Goal: Find contact information: Find contact information

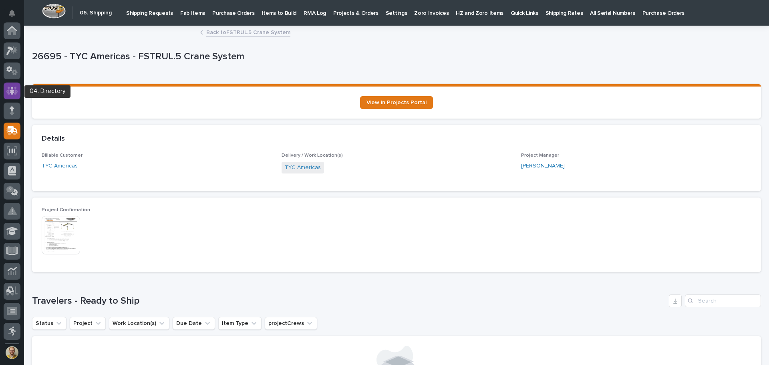
click at [10, 86] on icon at bounding box center [12, 90] width 12 height 9
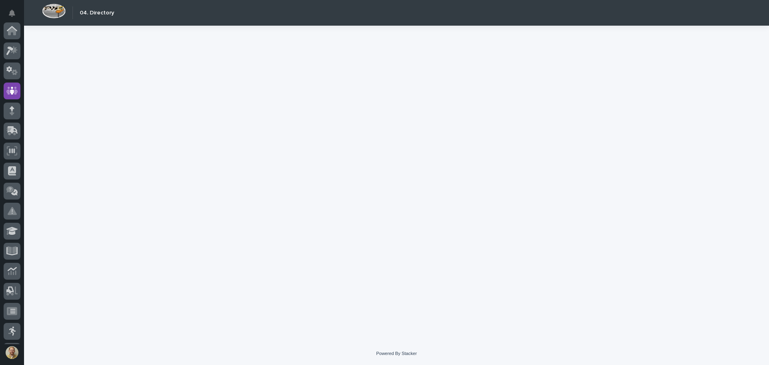
scroll to position [60, 0]
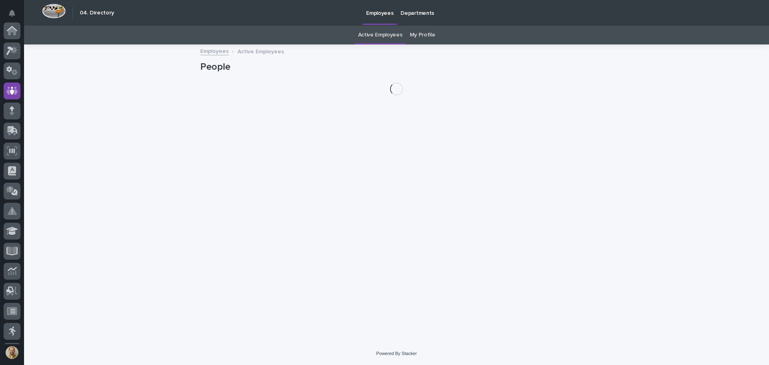
scroll to position [60, 0]
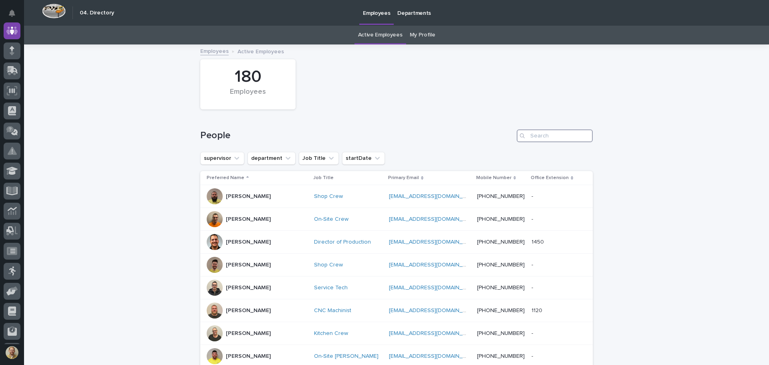
click at [555, 135] on input "Search" at bounding box center [555, 135] width 76 height 13
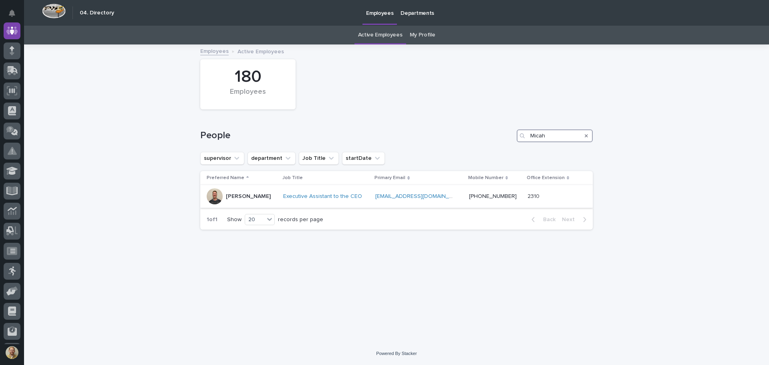
type input "Micah"
click at [244, 194] on p "[PERSON_NAME]" at bounding box center [248, 196] width 45 height 7
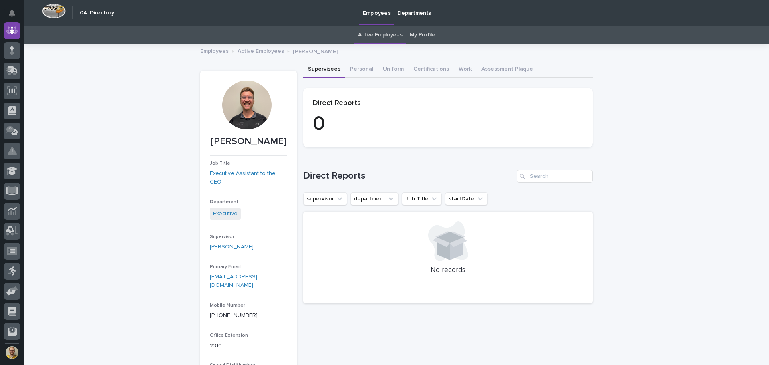
click at [213, 50] on link "Employees" at bounding box center [214, 50] width 28 height 9
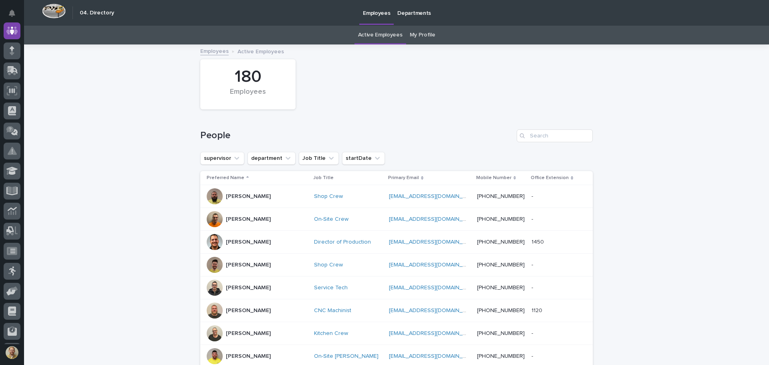
click at [208, 51] on link "Employees" at bounding box center [214, 50] width 28 height 9
